Goal: Information Seeking & Learning: Learn about a topic

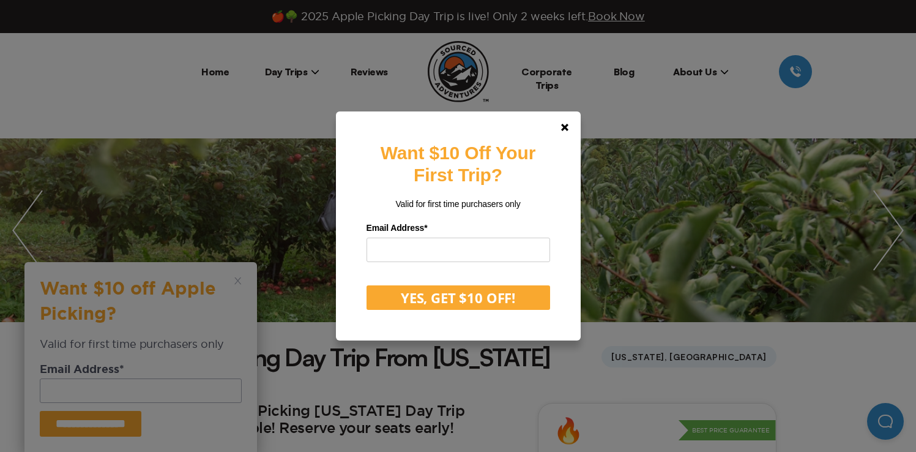
drag, startPoint x: 772, startPoint y: 210, endPoint x: 742, endPoint y: 198, distance: 31.8
click at [772, 209] on div "Want $10 Off Your First Trip? Valid for first time purchasers only Email Addres…" at bounding box center [458, 226] width 916 height 452
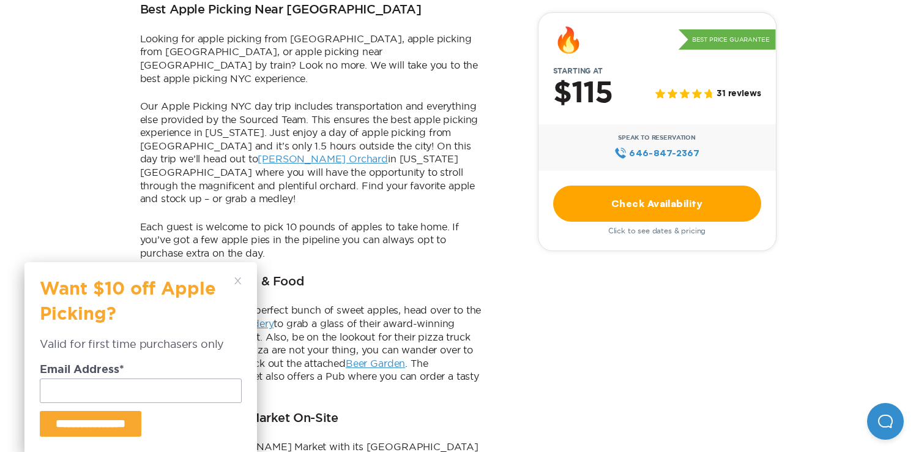
scroll to position [790, 0]
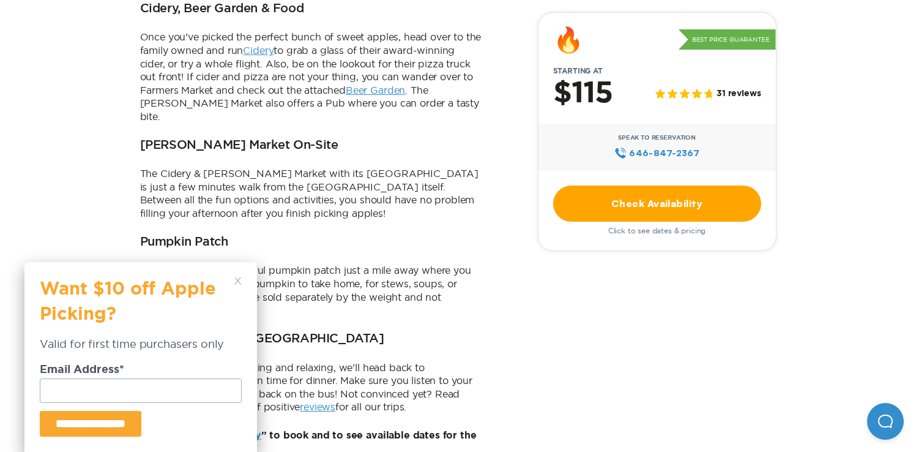
click at [239, 273] on div "**********" at bounding box center [140, 357] width 233 height 190
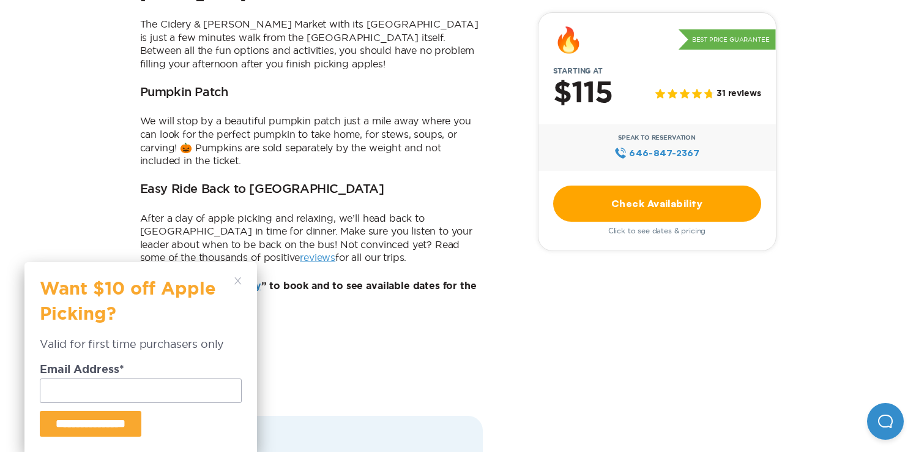
scroll to position [943, 0]
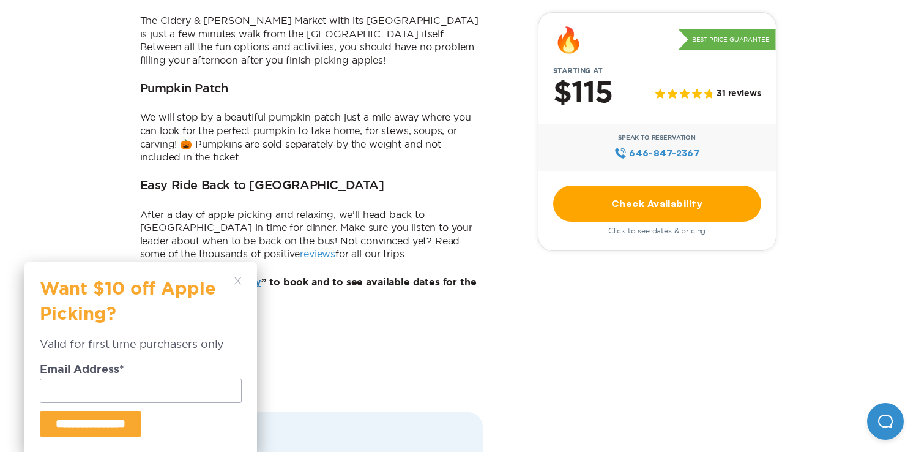
click at [243, 278] on div "**********" at bounding box center [140, 357] width 233 height 190
click at [237, 279] on icon at bounding box center [237, 280] width 7 height 7
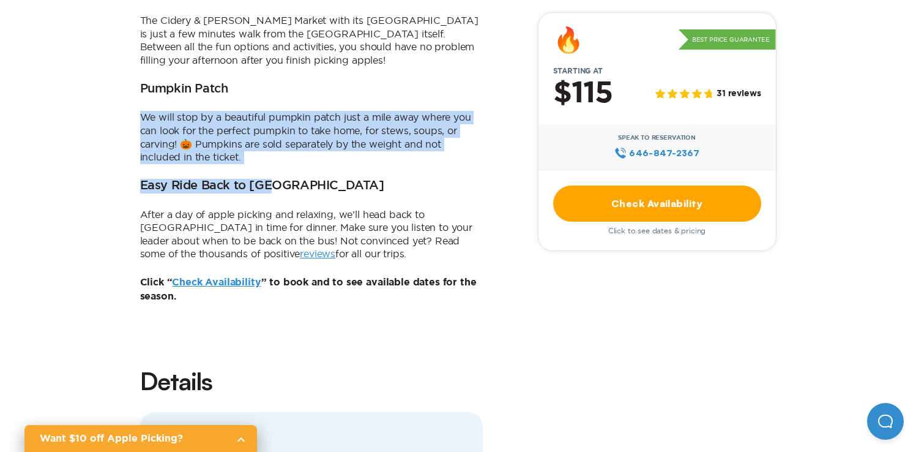
drag, startPoint x: 283, startPoint y: 43, endPoint x: 307, endPoint y: 124, distance: 84.3
click at [302, 111] on p "We will stop by a beautiful pumpkin patch just a mile away where you can look f…" at bounding box center [311, 137] width 343 height 53
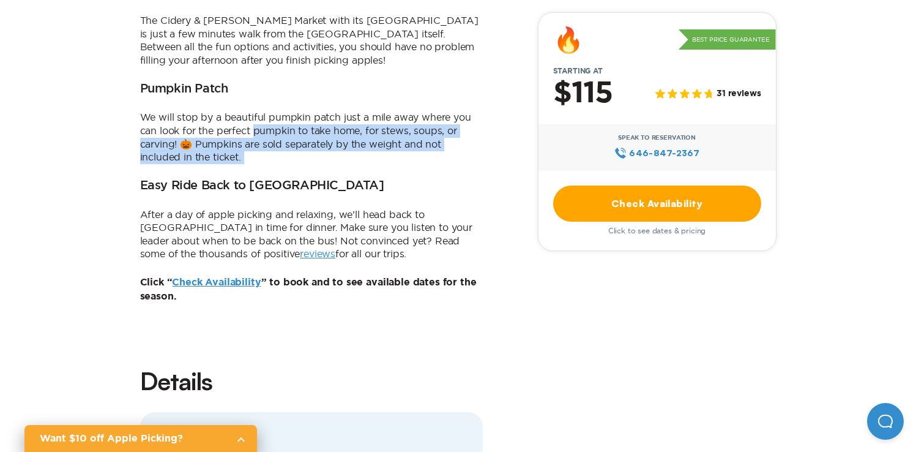
drag, startPoint x: 302, startPoint y: 107, endPoint x: 291, endPoint y: 75, distance: 33.1
click at [291, 111] on p "We will stop by a beautiful pumpkin patch just a mile away where you can look f…" at bounding box center [311, 137] width 343 height 53
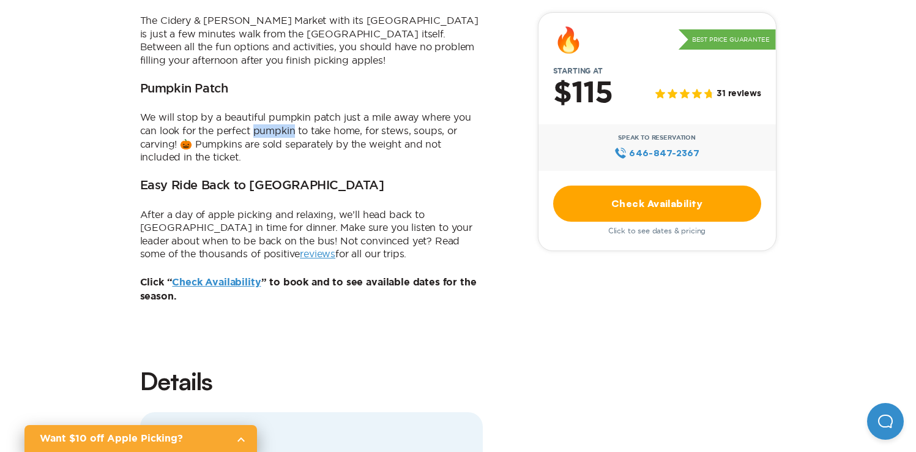
click at [291, 111] on p "We will stop by a beautiful pumpkin patch just a mile away where you can look f…" at bounding box center [311, 137] width 343 height 53
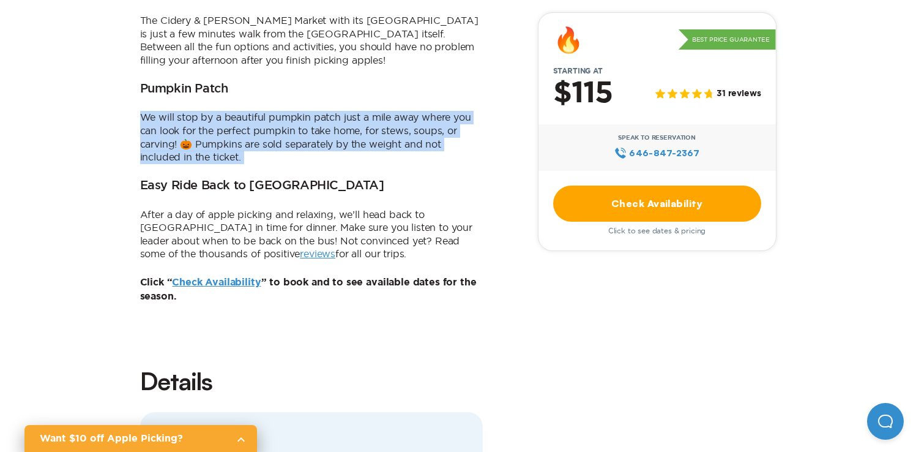
click at [291, 111] on p "We will stop by a beautiful pumpkin patch just a mile away where you can look f…" at bounding box center [311, 137] width 343 height 53
drag, startPoint x: 303, startPoint y: 96, endPoint x: 304, endPoint y: 104, distance: 8.1
click at [304, 111] on p "We will stop by a beautiful pumpkin patch just a mile away where you can look f…" at bounding box center [311, 137] width 343 height 53
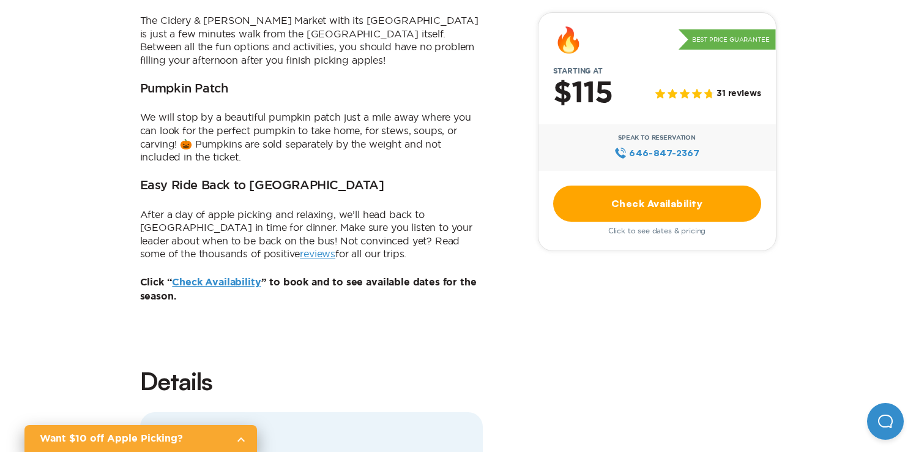
click at [304, 111] on p "We will stop by a beautiful pumpkin patch just a mile away where you can look f…" at bounding box center [311, 137] width 343 height 53
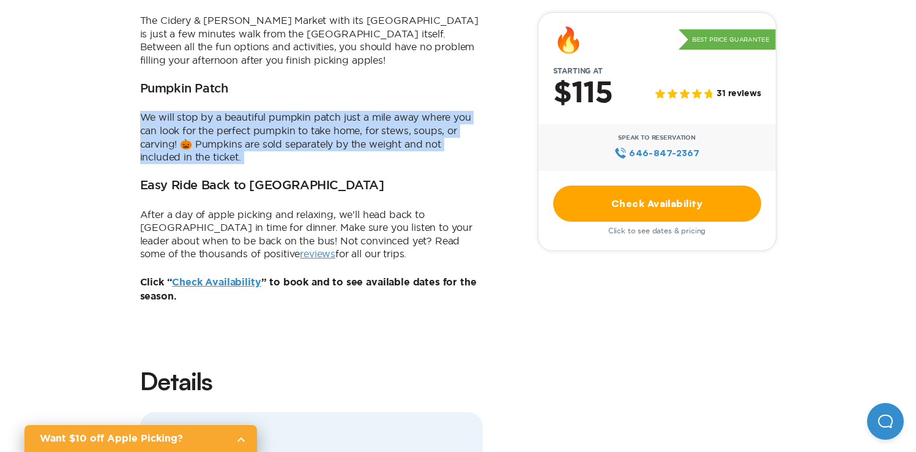
click at [304, 111] on p "We will stop by a beautiful pumpkin patch just a mile away where you can look f…" at bounding box center [311, 137] width 343 height 53
click at [329, 111] on p "We will stop by a beautiful pumpkin patch just a mile away where you can look f…" at bounding box center [311, 137] width 343 height 53
drag, startPoint x: 332, startPoint y: 92, endPoint x: 313, endPoint y: 67, distance: 31.1
click at [313, 111] on p "We will stop by a beautiful pumpkin patch just a mile away where you can look f…" at bounding box center [311, 137] width 343 height 53
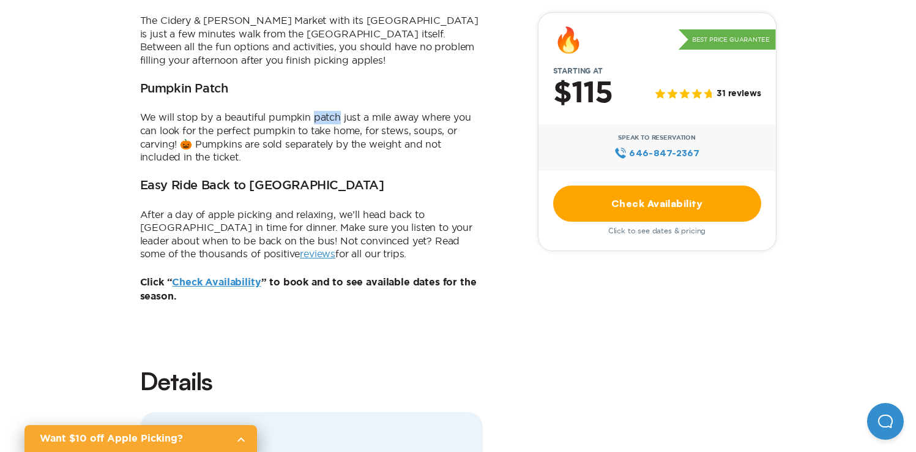
click at [313, 111] on p "We will stop by a beautiful pumpkin patch just a mile away where you can look f…" at bounding box center [311, 137] width 343 height 53
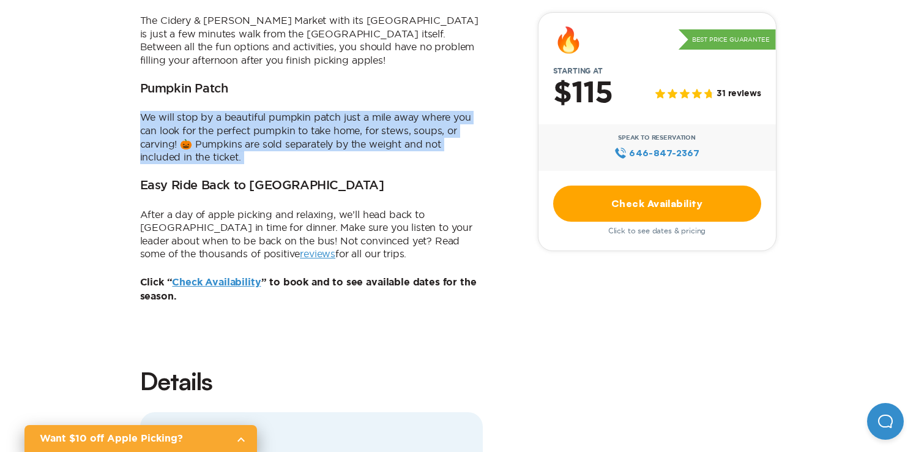
click at [313, 111] on p "We will stop by a beautiful pumpkin patch just a mile away where you can look f…" at bounding box center [311, 137] width 343 height 53
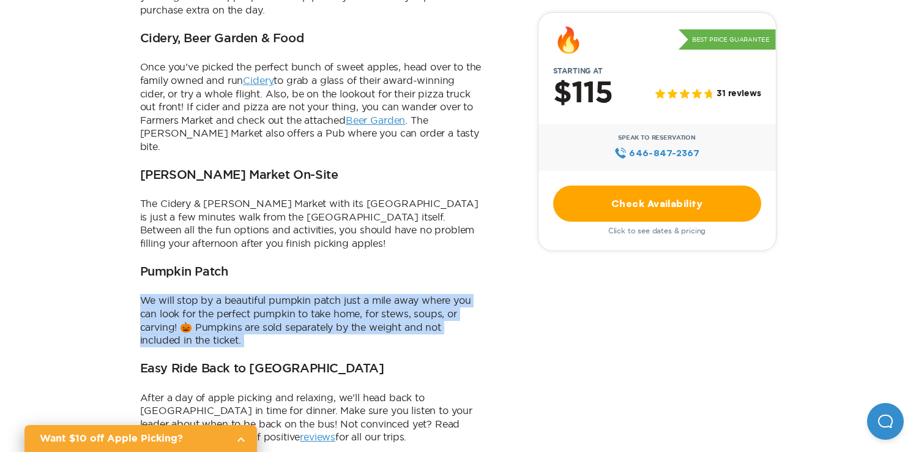
scroll to position [758, 0]
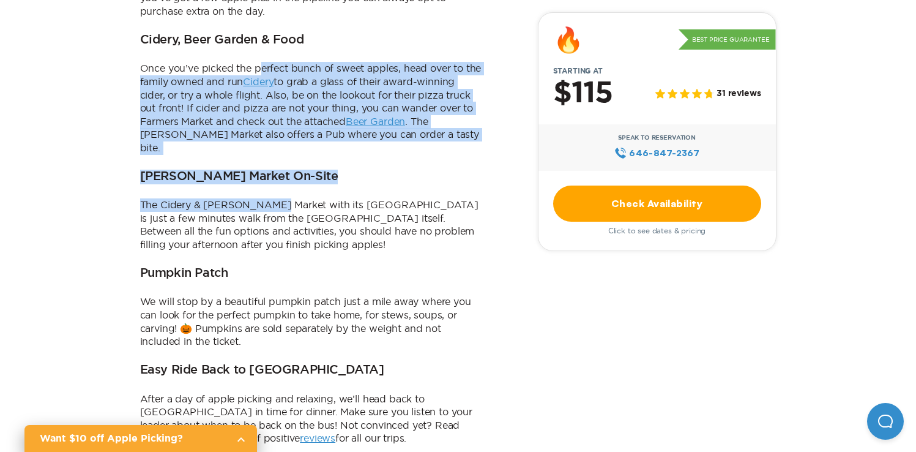
drag, startPoint x: 266, startPoint y: 70, endPoint x: 273, endPoint y: 151, distance: 81.7
click at [273, 152] on div "The 2025 Apple Picking [US_STATE] Day Trip dates are available! Reserve your se…" at bounding box center [311, 65] width 343 height 843
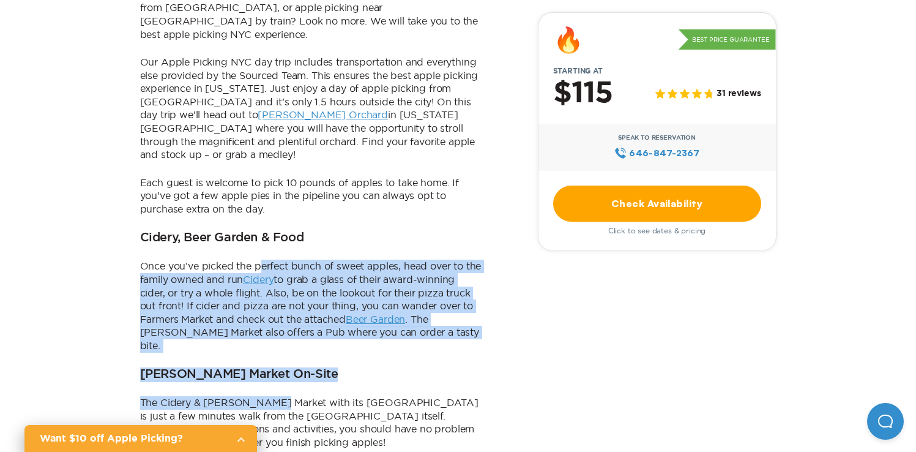
scroll to position [339, 0]
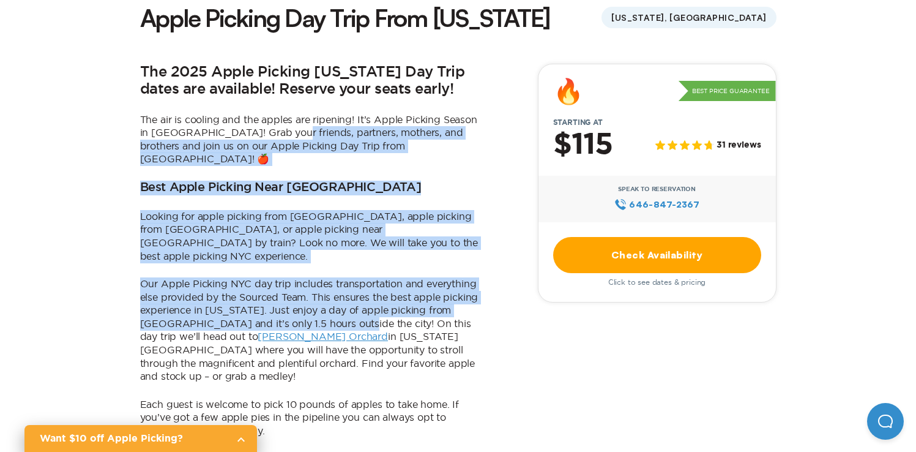
drag, startPoint x: 310, startPoint y: 188, endPoint x: 337, endPoint y: 291, distance: 106.5
click at [337, 291] on p "Our Apple Picking NYC day trip includes transportation and everything else prov…" at bounding box center [311, 330] width 343 height 106
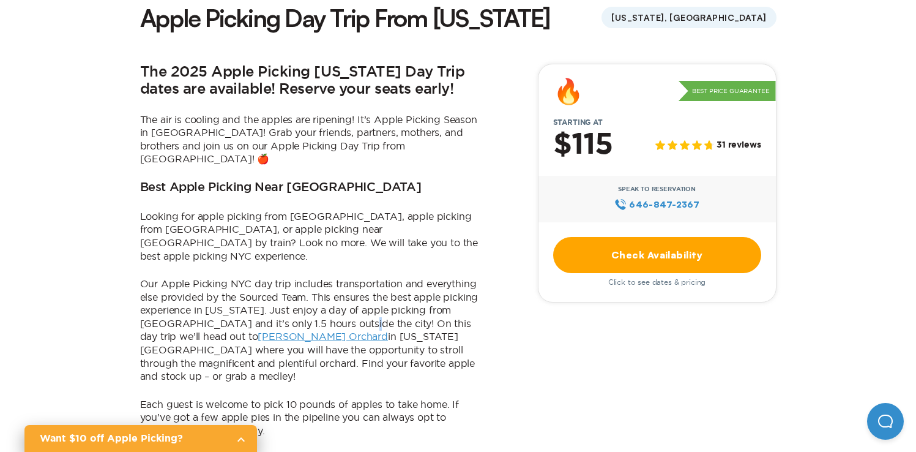
click at [337, 291] on p "Our Apple Picking NYC day trip includes transportation and everything else prov…" at bounding box center [311, 330] width 343 height 106
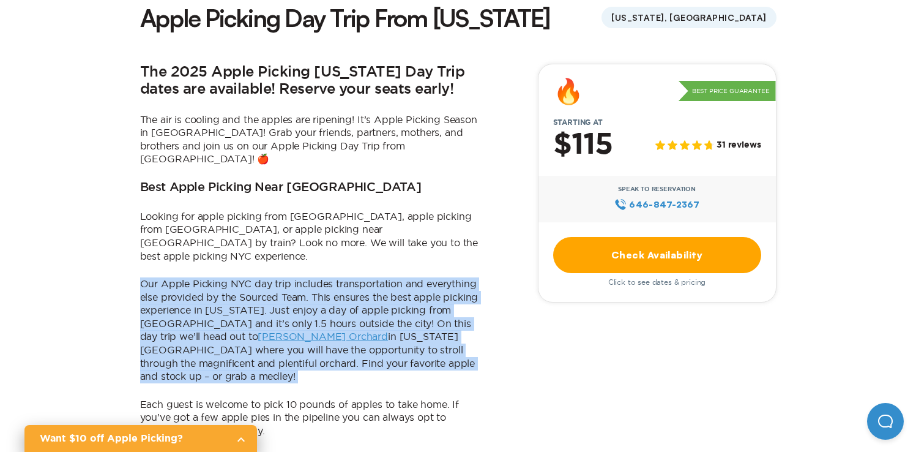
click at [337, 291] on p "Our Apple Picking NYC day trip includes transportation and everything else prov…" at bounding box center [311, 330] width 343 height 106
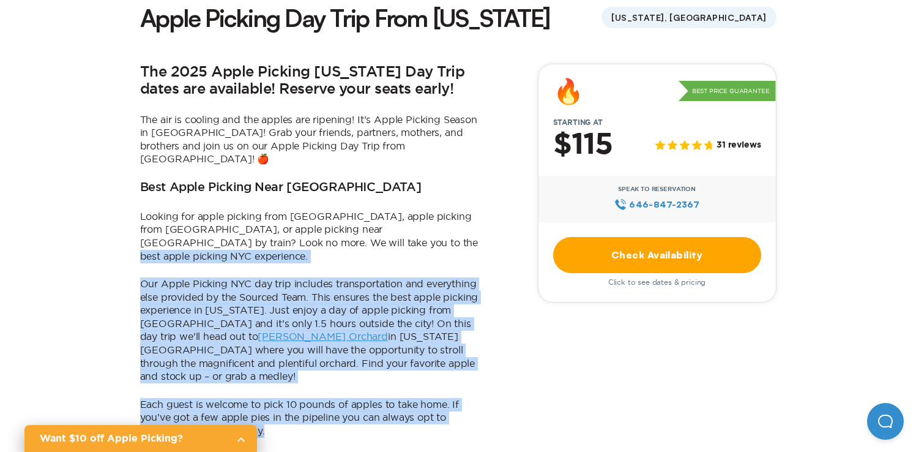
drag, startPoint x: 339, startPoint y: 225, endPoint x: 456, endPoint y: 388, distance: 200.4
click at [456, 398] on p "Each guest is welcome to pick 10 pounds of apples to take home. If you’ve got a…" at bounding box center [311, 418] width 343 height 40
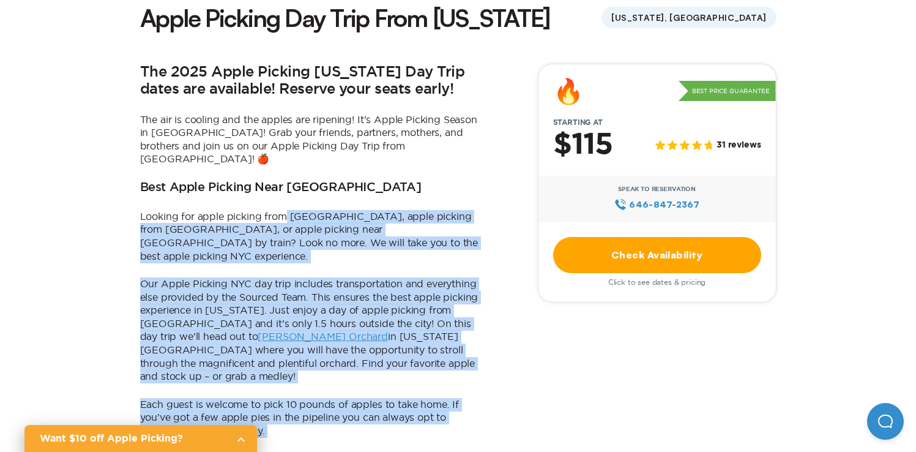
drag, startPoint x: 457, startPoint y: 388, endPoint x: 286, endPoint y: 201, distance: 252.6
click at [286, 210] on p "Looking for apple picking from [GEOGRAPHIC_DATA], apple picking from [GEOGRAPHI…" at bounding box center [311, 236] width 343 height 53
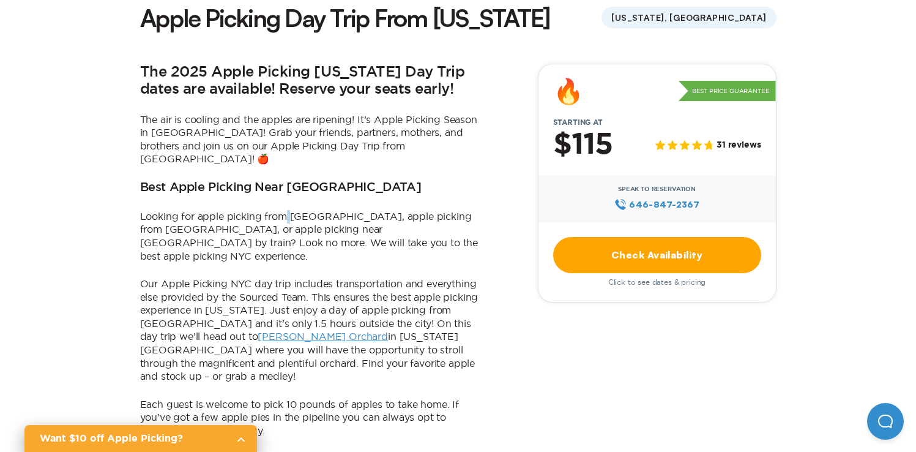
click at [286, 210] on p "Looking for apple picking from [GEOGRAPHIC_DATA], apple picking from [GEOGRAPHI…" at bounding box center [311, 236] width 343 height 53
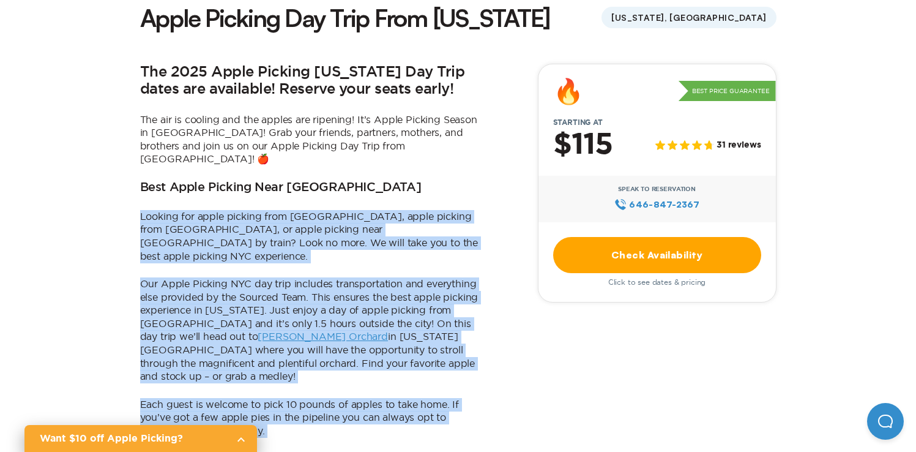
drag, startPoint x: 286, startPoint y: 201, endPoint x: 419, endPoint y: 376, distance: 218.9
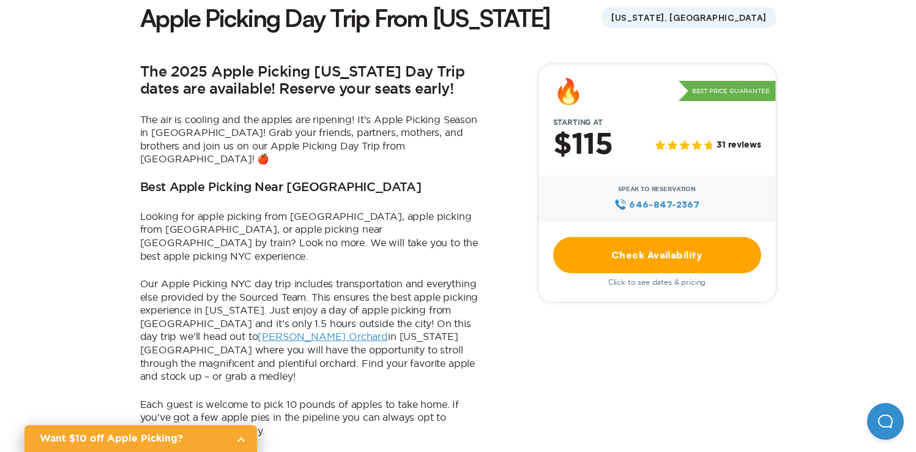
click at [419, 398] on p "Each guest is welcome to pick 10 pounds of apples to take home. If you’ve got a…" at bounding box center [311, 418] width 343 height 40
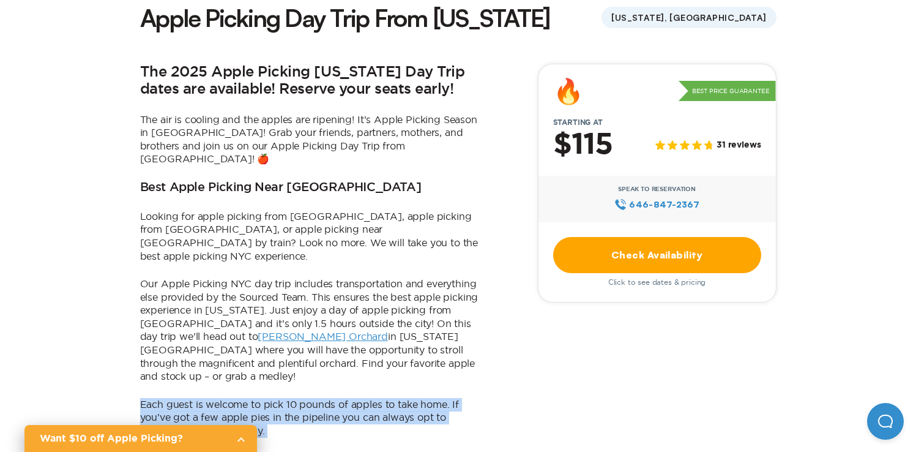
click at [419, 398] on p "Each guest is welcome to pick 10 pounds of apples to take home. If you’ve got a…" at bounding box center [311, 418] width 343 height 40
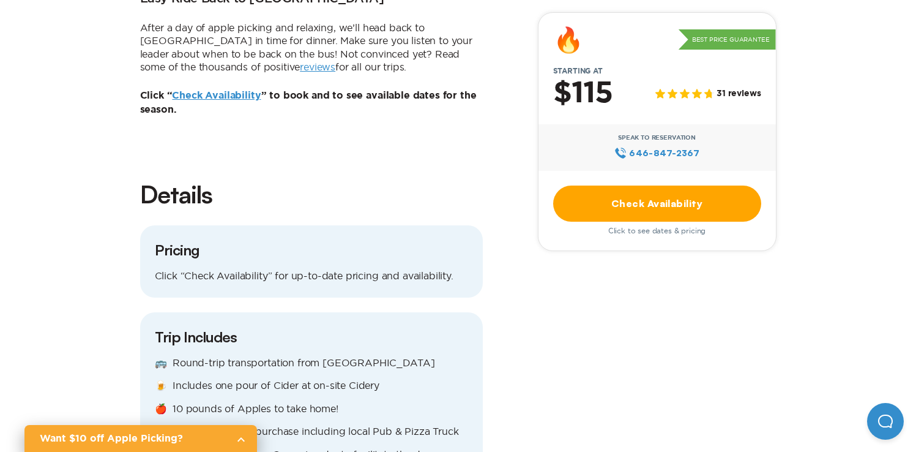
scroll to position [1228, 0]
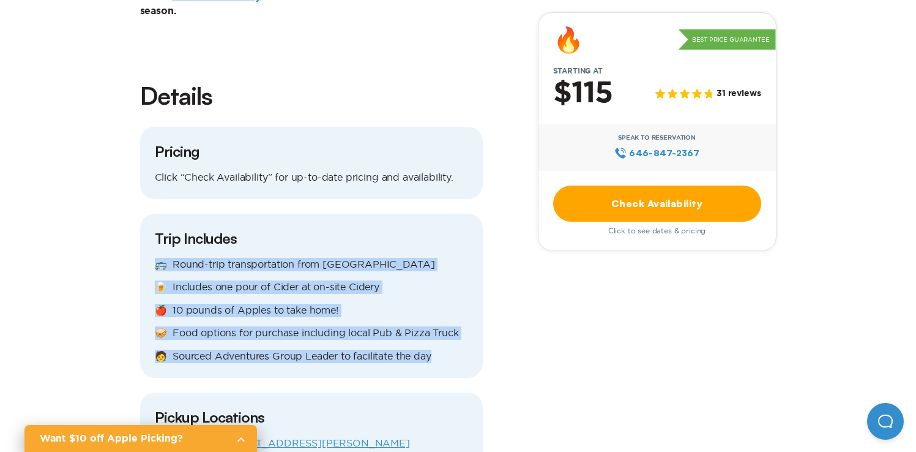
drag, startPoint x: 351, startPoint y: 205, endPoint x: 434, endPoint y: 301, distance: 127.1
click at [434, 301] on div "Trip Includes 🚌 Round-trip transportation from [GEOGRAPHIC_DATA] 🍺 Includes one…" at bounding box center [311, 296] width 343 height 164
click at [434, 350] on p "🧑 Sourced Adventures Group Leader to facilitate the day" at bounding box center [311, 356] width 313 height 13
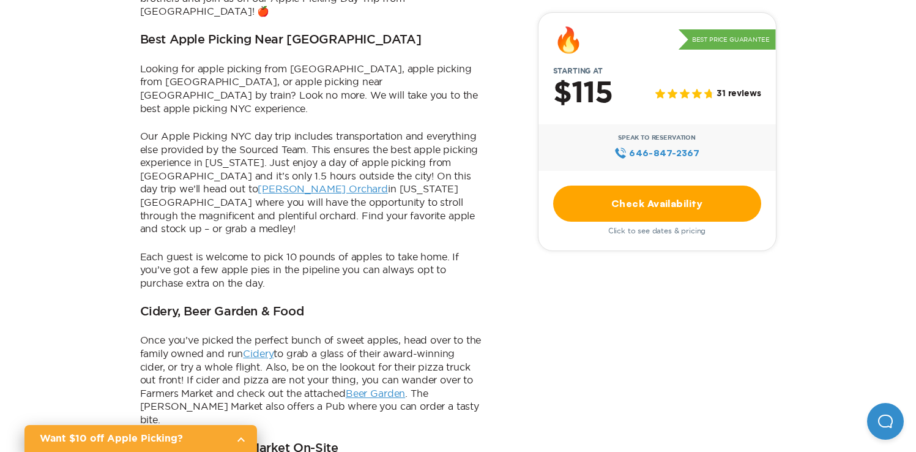
scroll to position [0, 0]
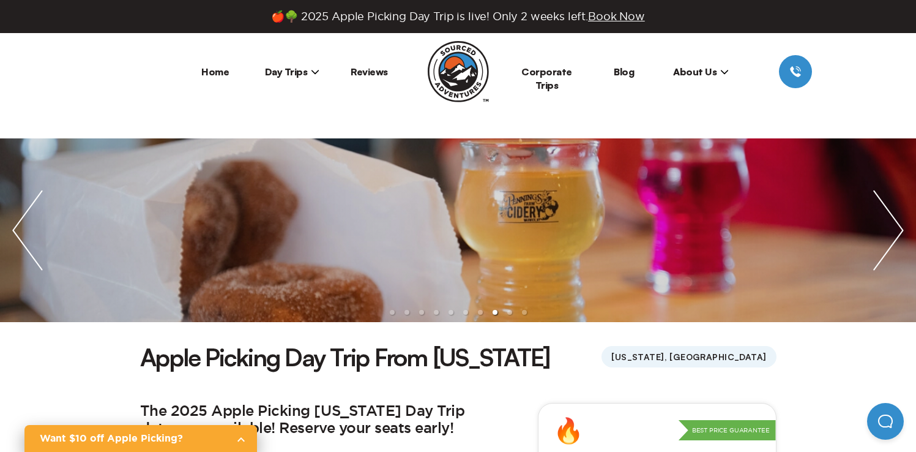
click at [315, 71] on icon at bounding box center [315, 71] width 9 height 9
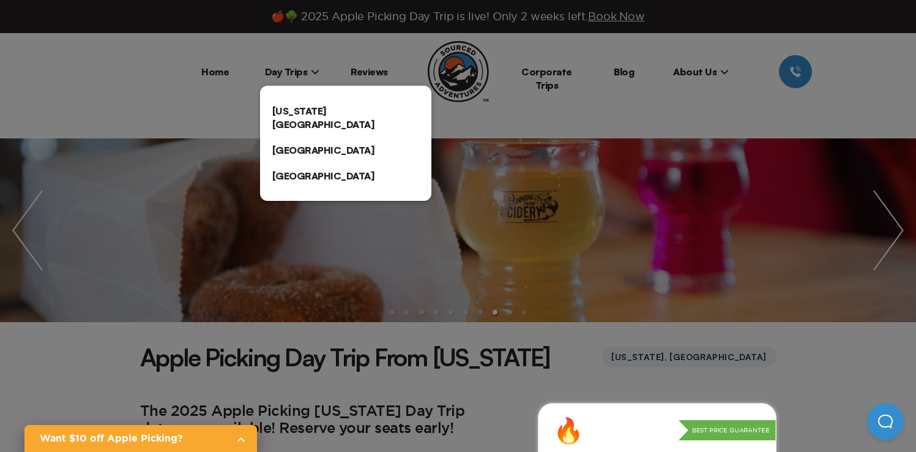
click at [342, 109] on link "[US_STATE][GEOGRAPHIC_DATA]" at bounding box center [345, 117] width 171 height 39
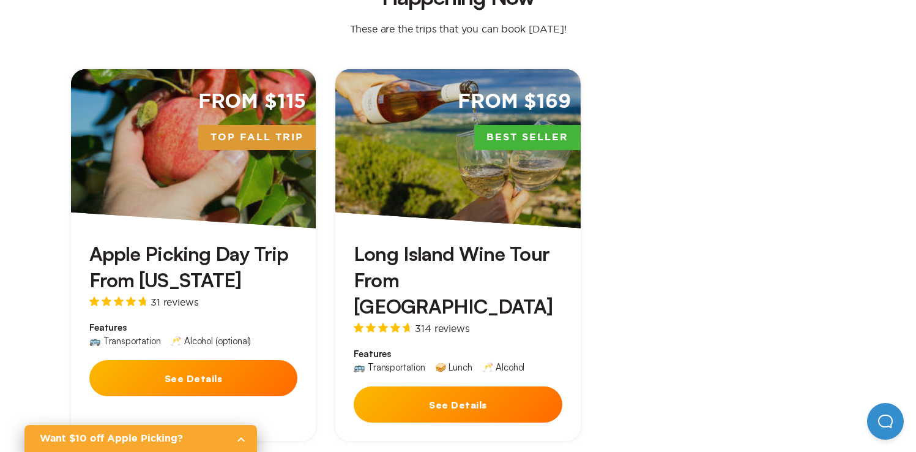
scroll to position [457, 0]
